Goal: Task Accomplishment & Management: Manage account settings

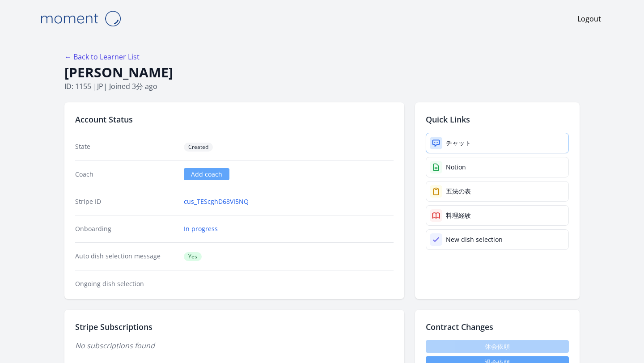
click at [438, 139] on icon at bounding box center [435, 143] width 9 height 9
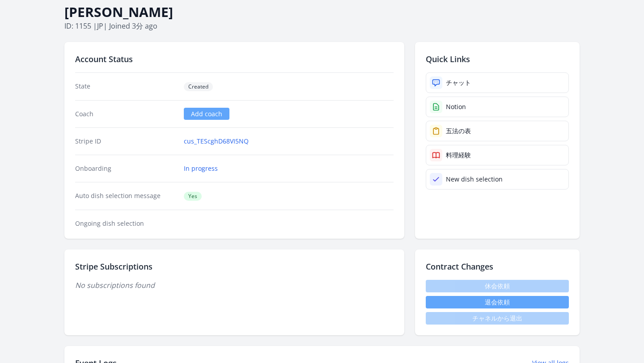
scroll to position [60, 0]
click at [229, 144] on link "cus_TEScghD68VI5NQ" at bounding box center [216, 141] width 65 height 9
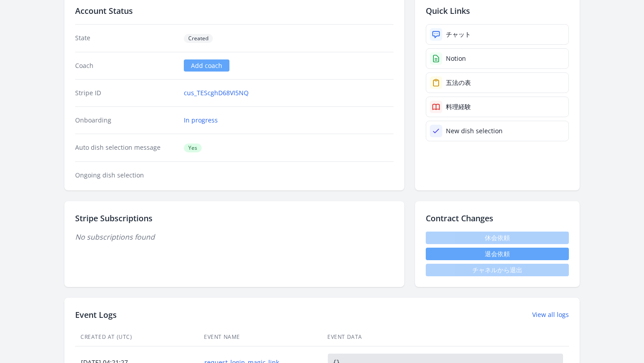
scroll to position [0, 0]
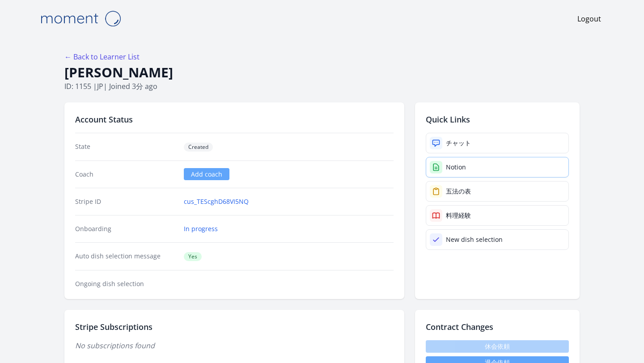
click at [438, 161] on div at bounding box center [436, 167] width 13 height 13
